Goal: Feedback & Contribution: Submit feedback/report problem

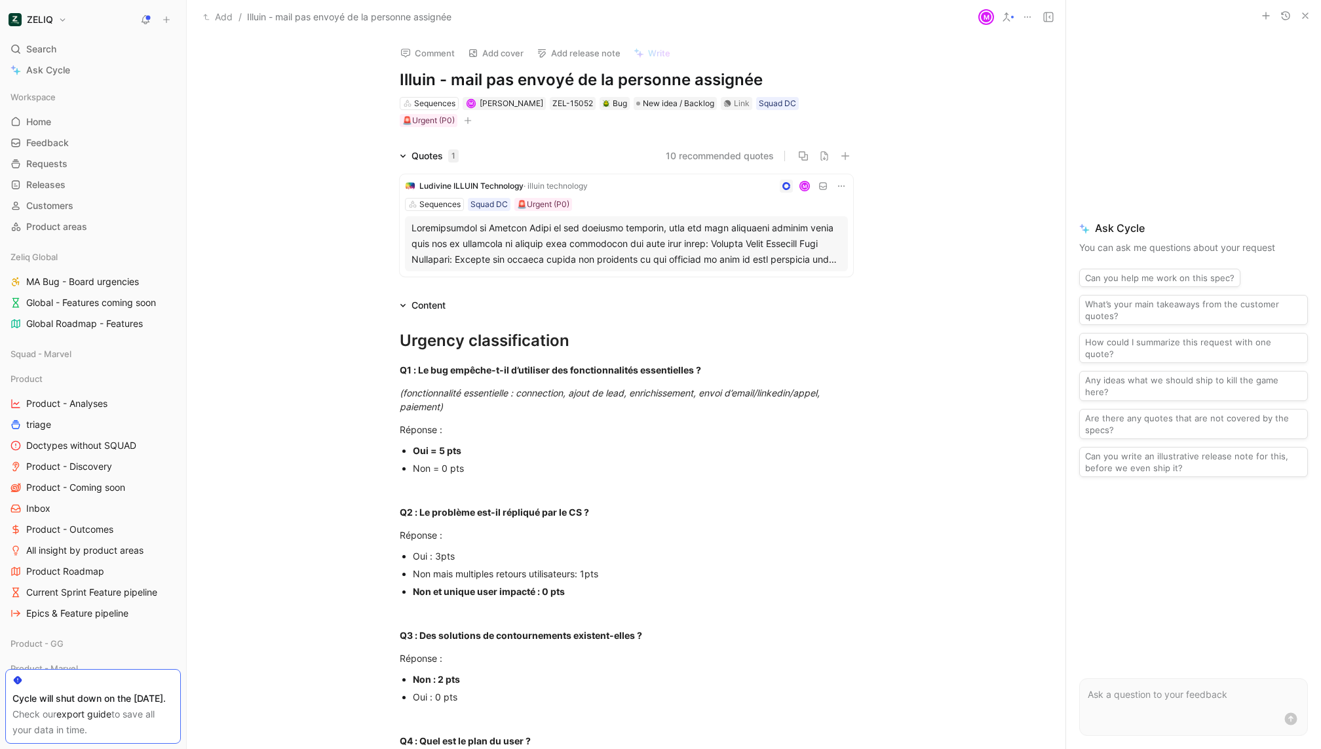
click at [598, 249] on div at bounding box center [626, 243] width 430 height 47
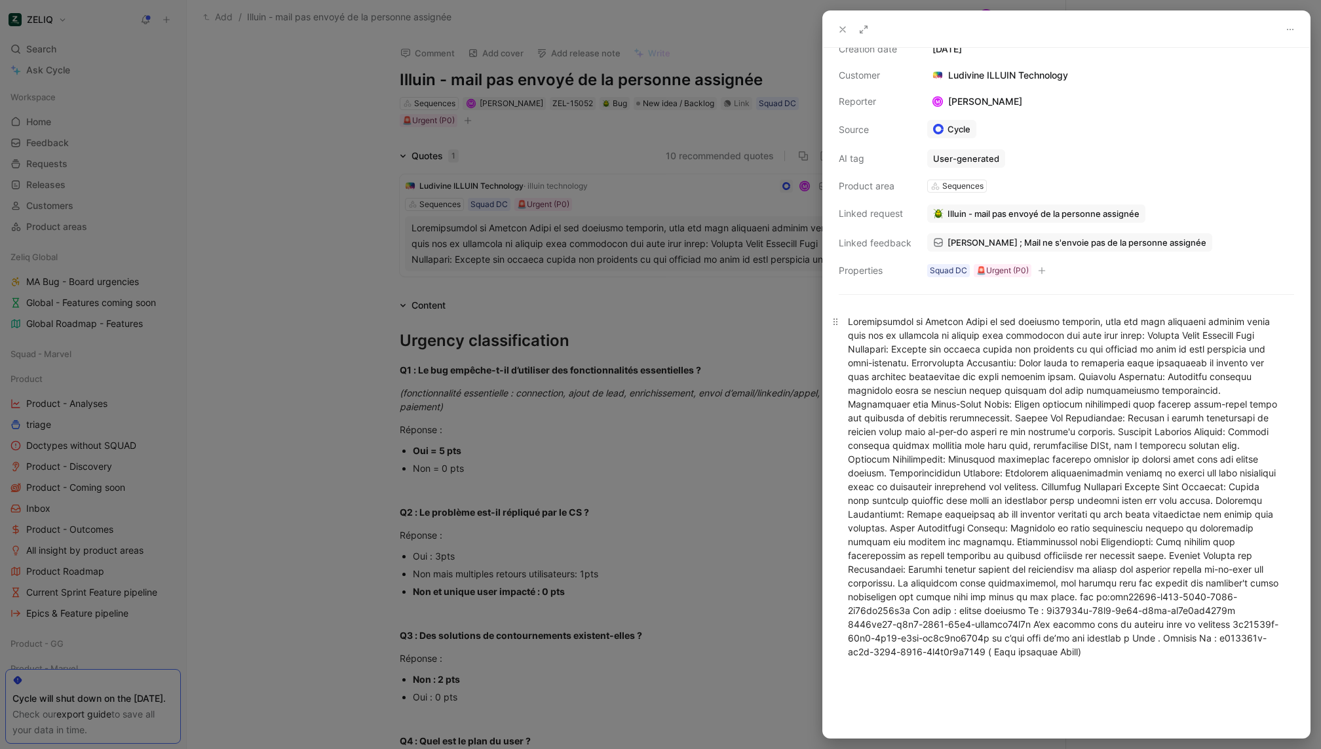
scroll to position [61, 0]
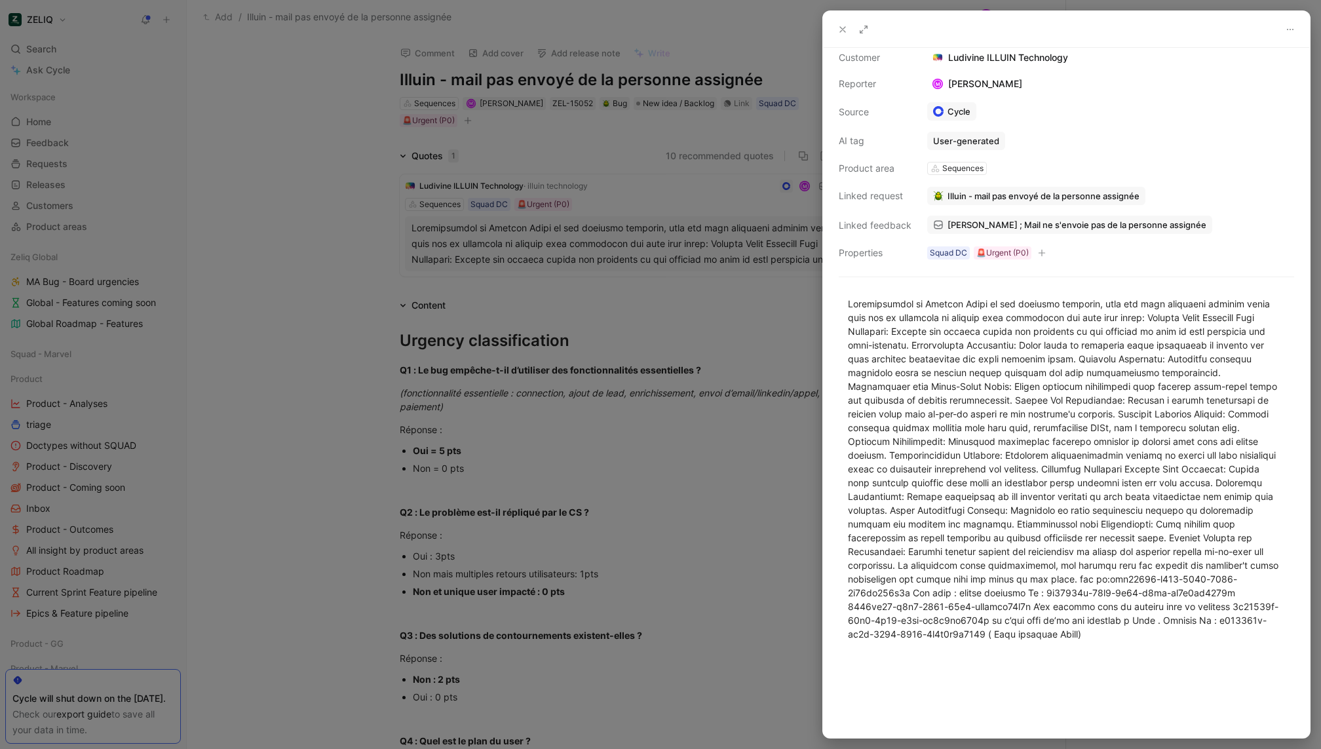
click at [795, 347] on div at bounding box center [660, 374] width 1321 height 749
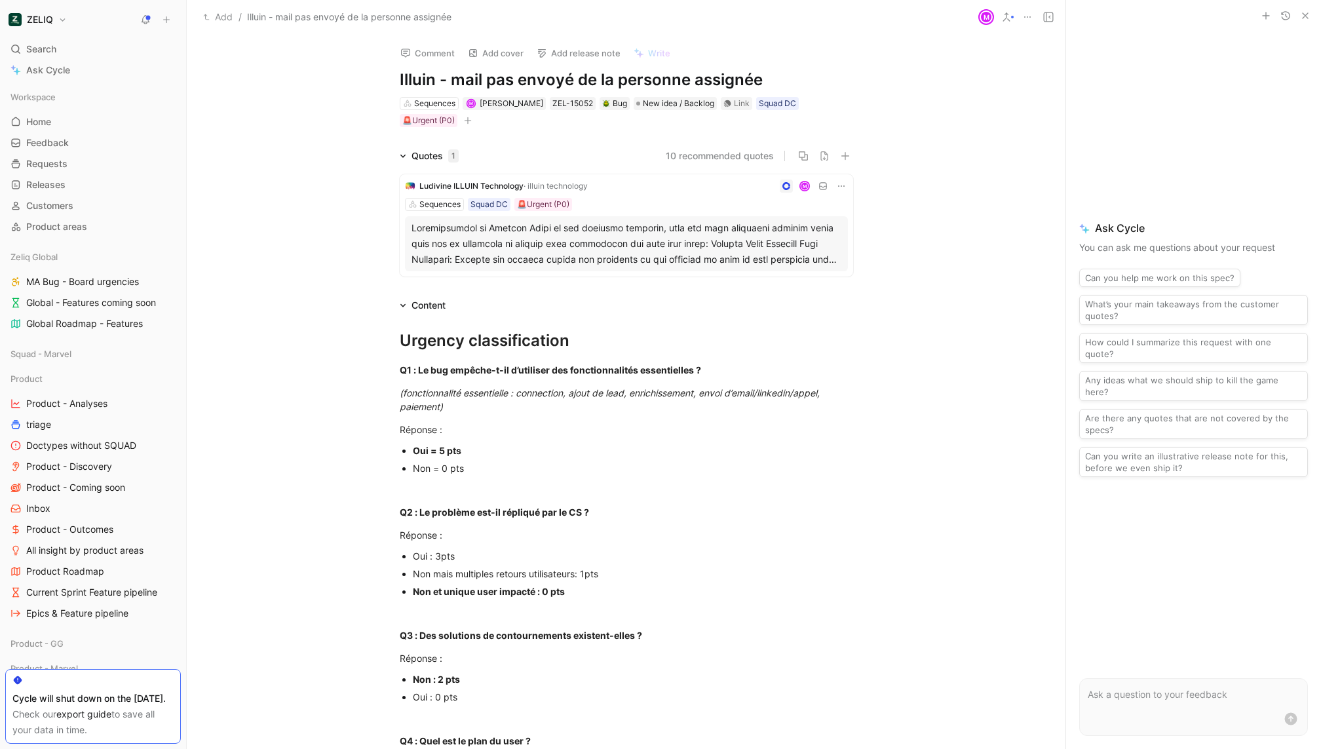
scroll to position [687, 0]
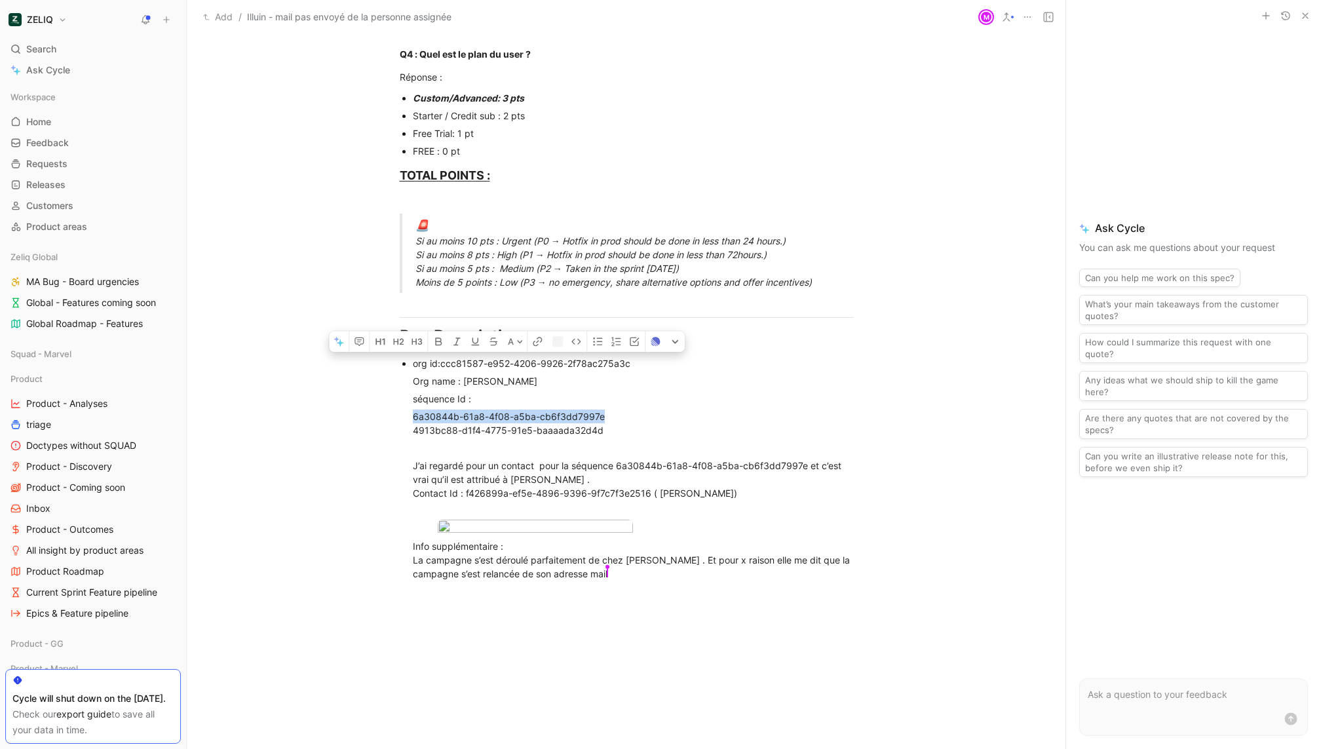
drag, startPoint x: 613, startPoint y: 416, endPoint x: 339, endPoint y: 416, distance: 273.8
click at [339, 416] on div "Urgency classification Q1 : Le bug empêche-t-il d’utiliser des fonctionnalités …" at bounding box center [626, 110] width 879 height 967
copy div "6a30844b-61a8-4f08-a5ba-cb6f3dd7997e"
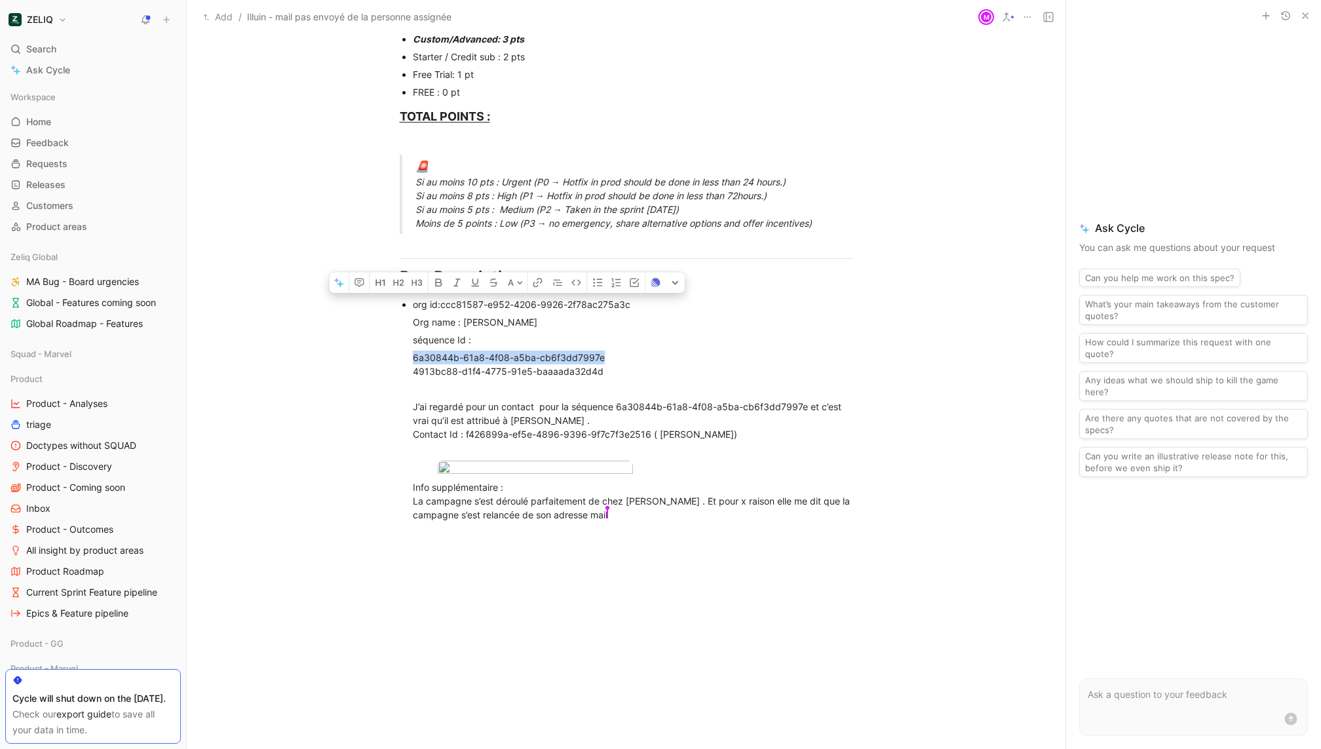
scroll to position [751, 0]
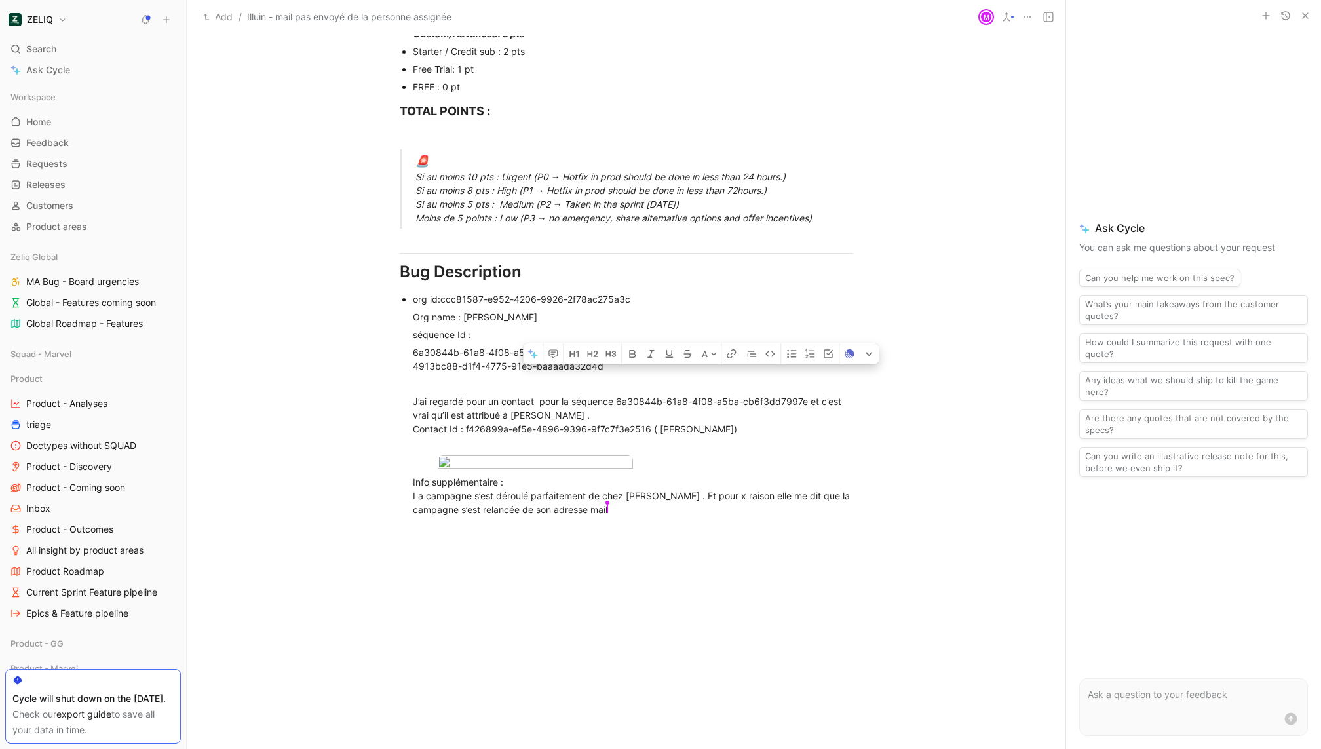
drag, startPoint x: 742, startPoint y: 426, endPoint x: 660, endPoint y: 427, distance: 82.6
click at [548, 509] on body "ZELIQ Search ⌘ K Ask Cycle Workspace Home G then H Feedback G then F Requests G…" at bounding box center [660, 374] width 1321 height 749
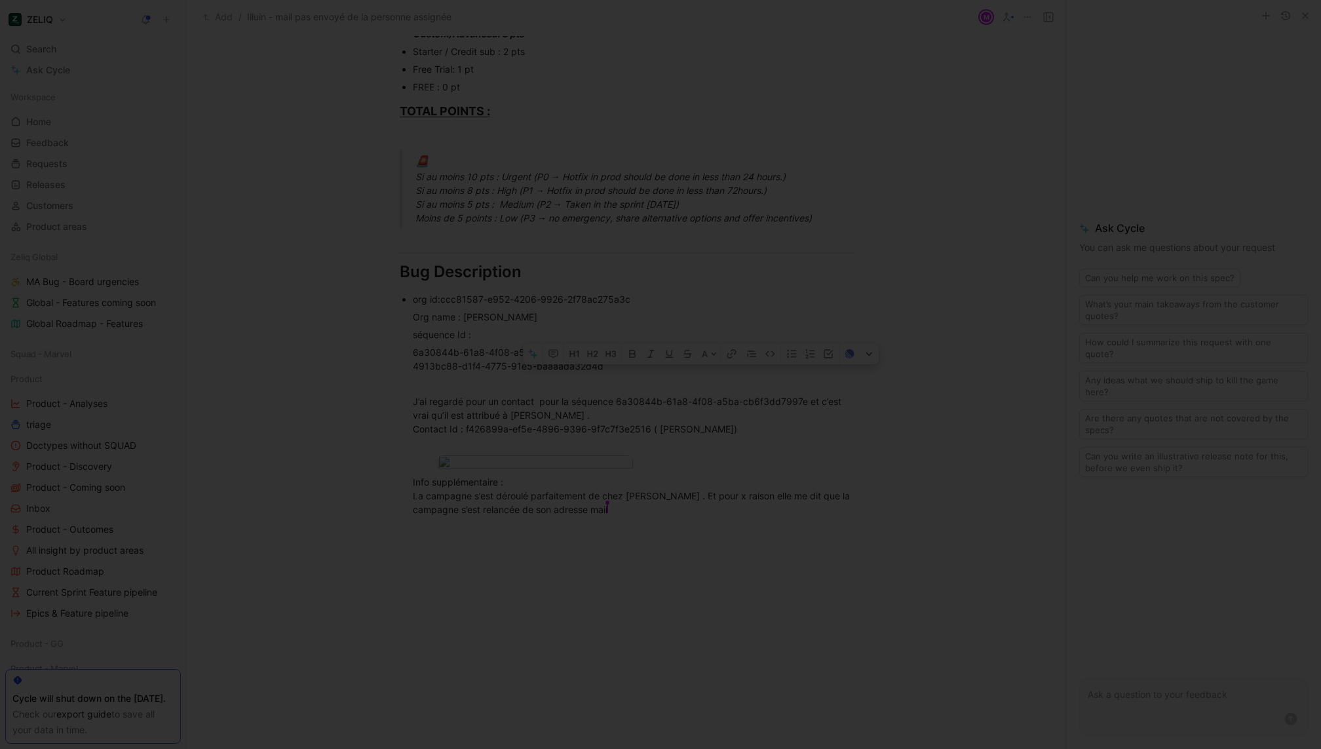
click at [643, 748] on div at bounding box center [660, 749] width 1321 height 0
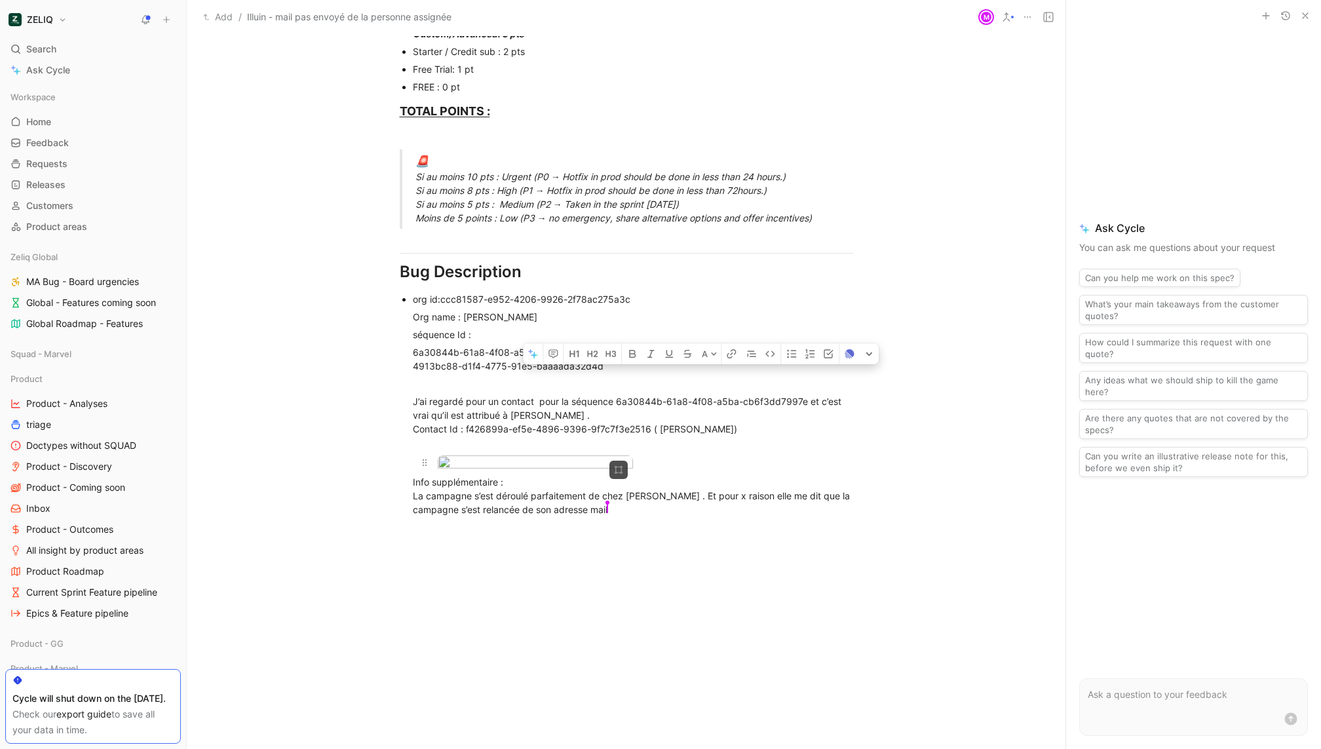
click at [539, 493] on body "ZELIQ Search ⌘ K Ask Cycle Workspace Home G then H Feedback G then F Requests G…" at bounding box center [660, 374] width 1321 height 749
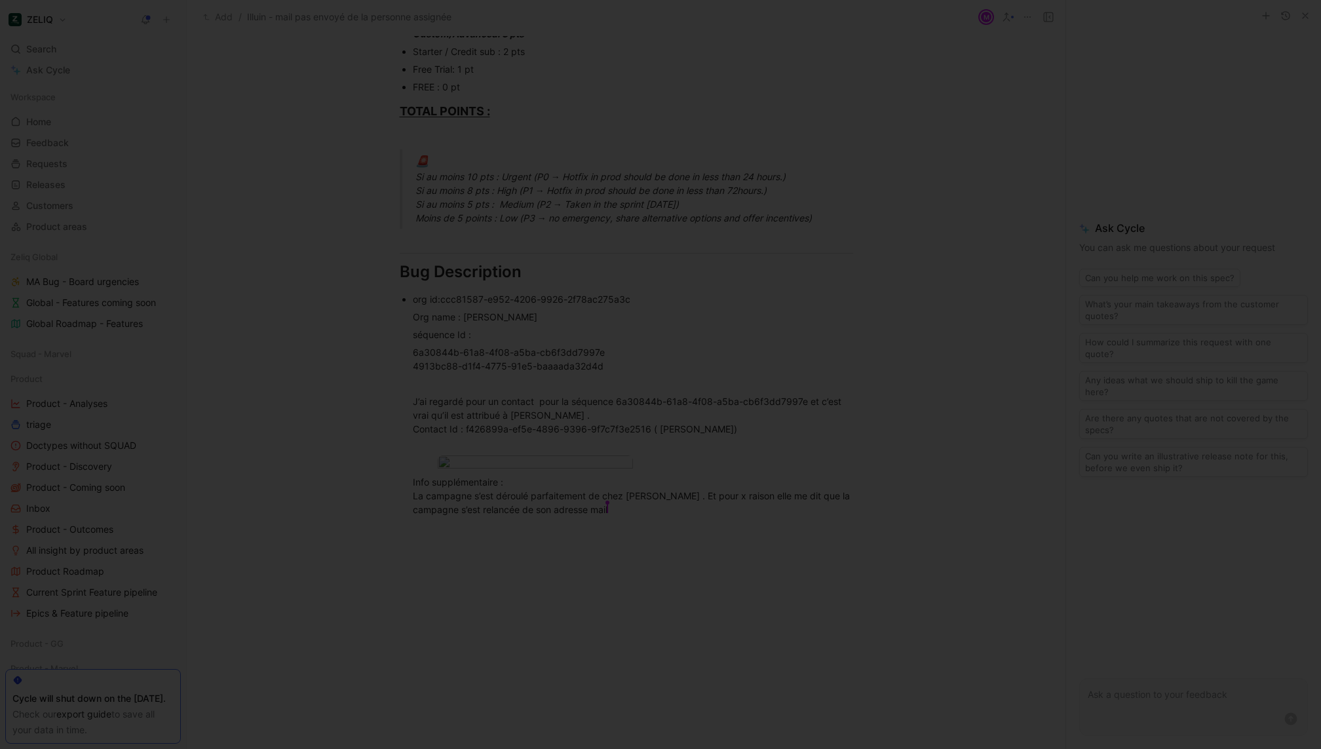
click at [550, 748] on div at bounding box center [660, 749] width 1321 height 0
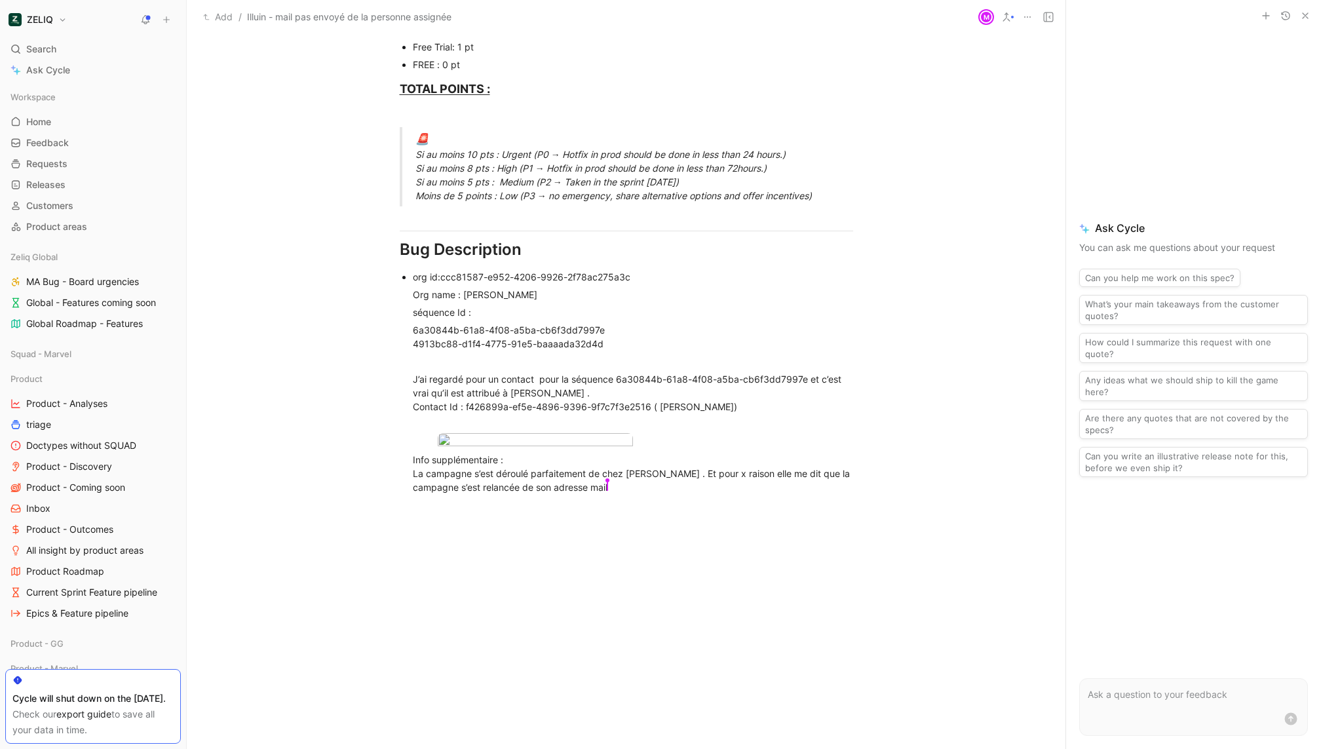
scroll to position [0, 0]
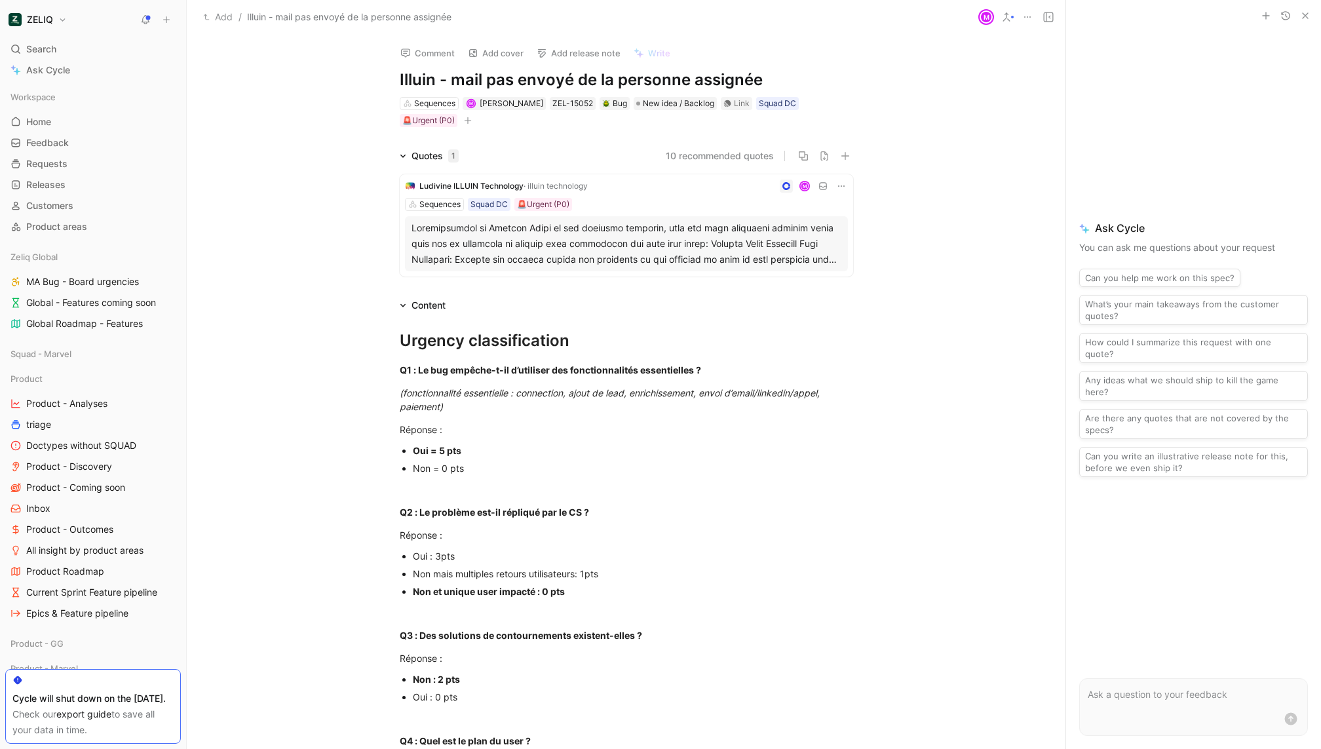
click at [418, 51] on button "Comment" at bounding box center [427, 53] width 66 height 18
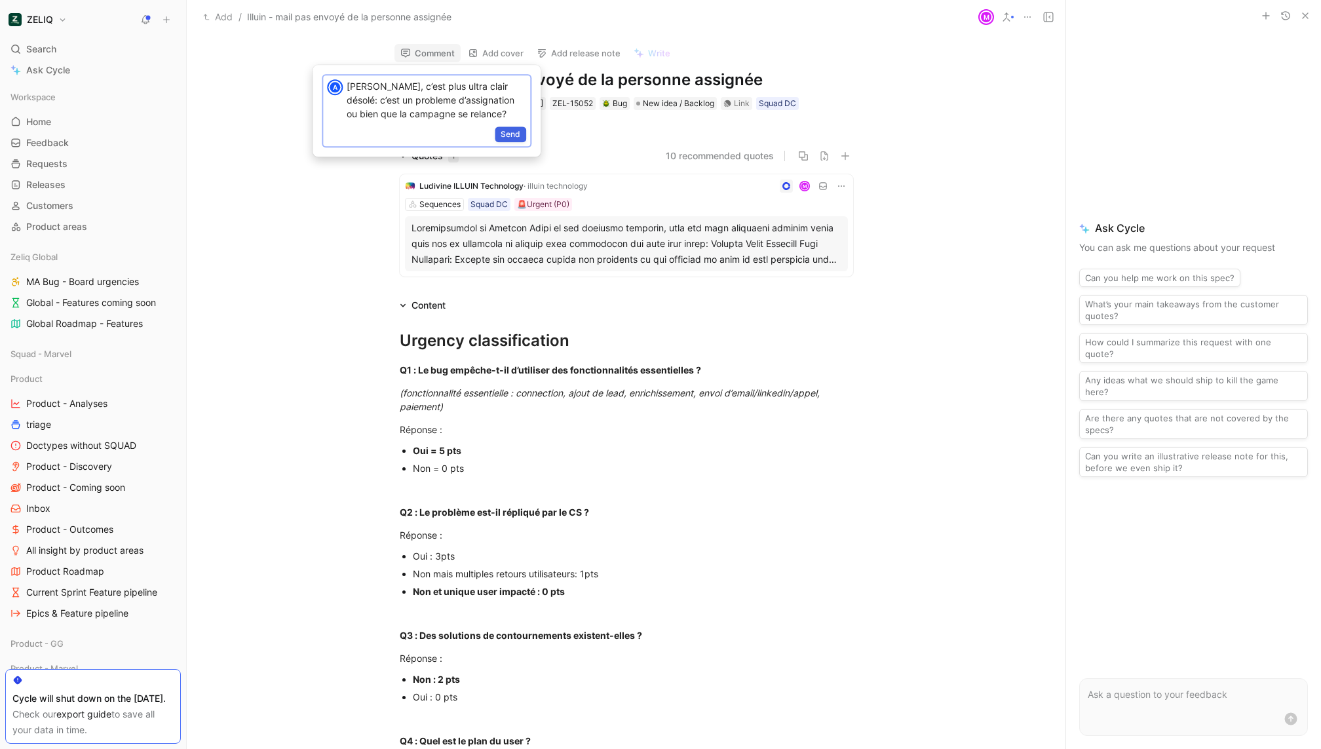
click at [518, 128] on span "Send" at bounding box center [511, 134] width 20 height 13
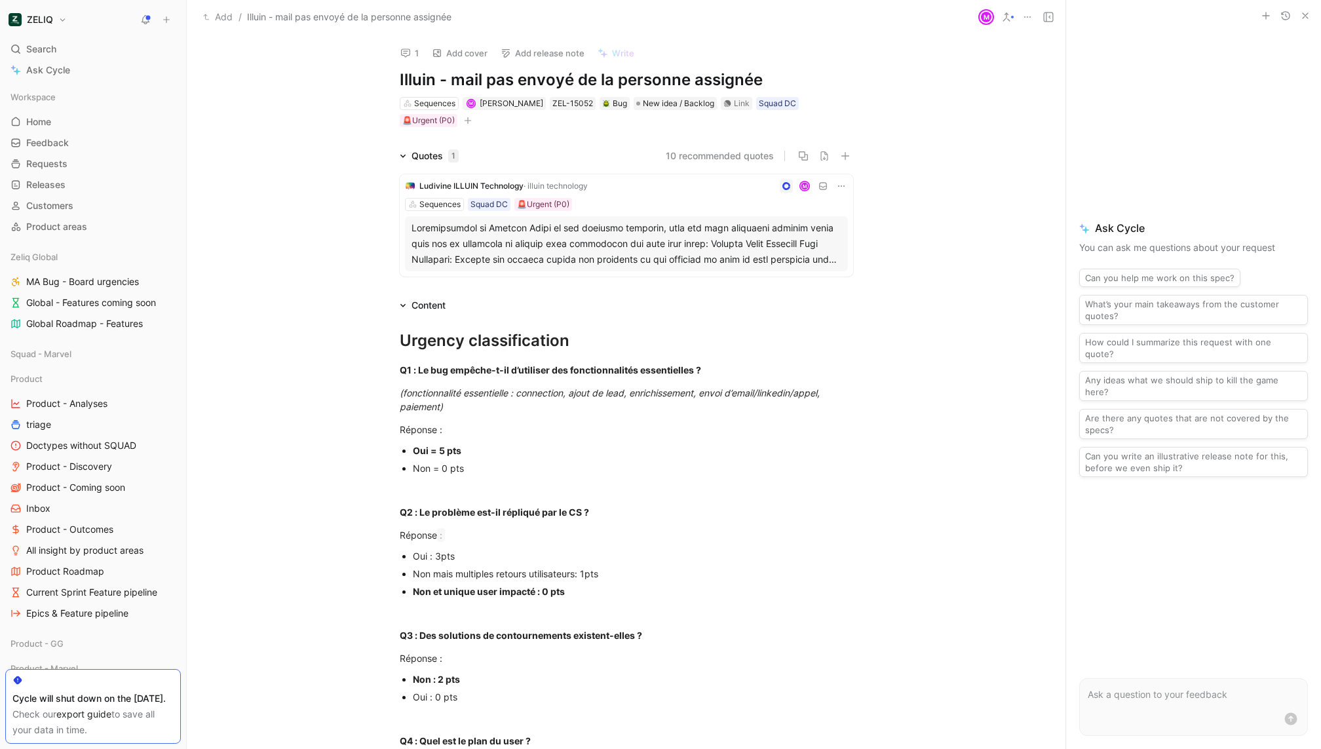
click at [409, 54] on icon at bounding box center [405, 53] width 10 height 10
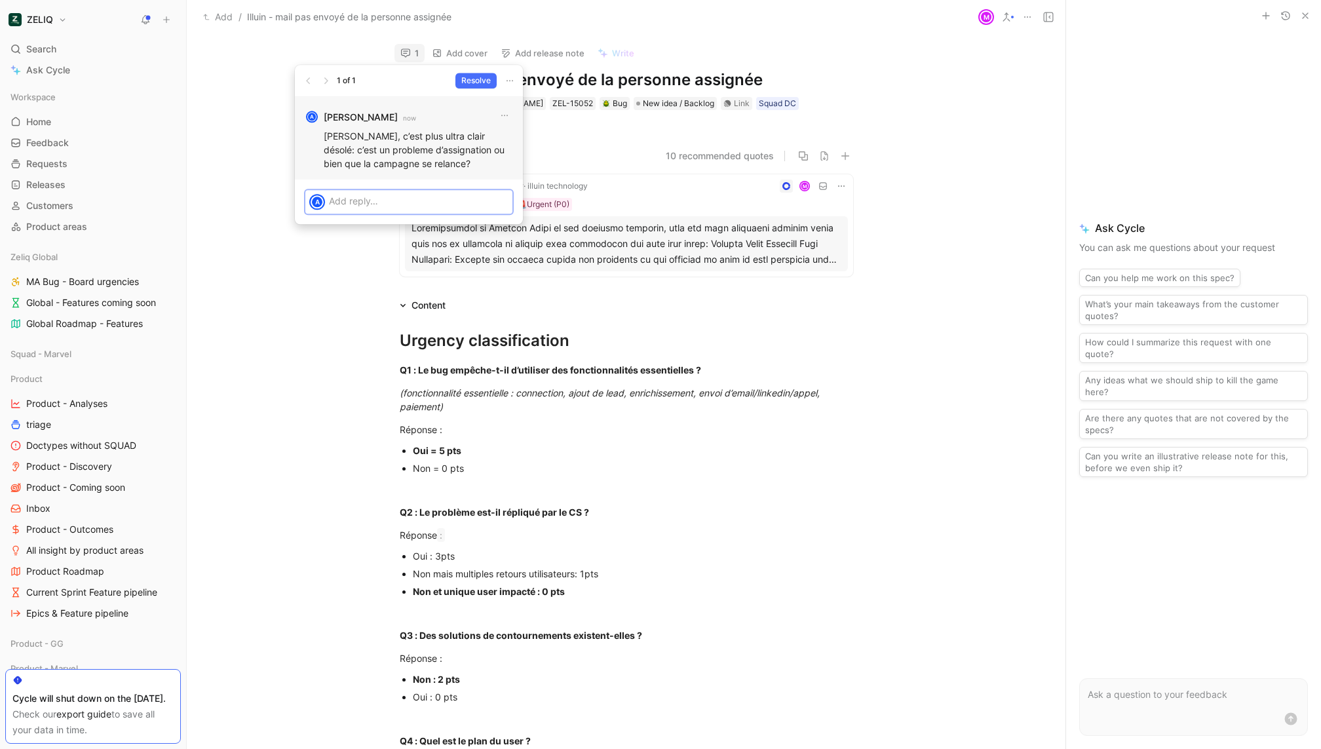
click at [450, 147] on p "[PERSON_NAME], c’est plus ultra clair désolé: c’est un probleme d’assignation o…" at bounding box center [418, 149] width 189 height 41
copy p "[PERSON_NAME], c’est plus ultra clair désolé: c’est un probleme d’assignation o…"
